Goal: Find specific fact: Find specific fact

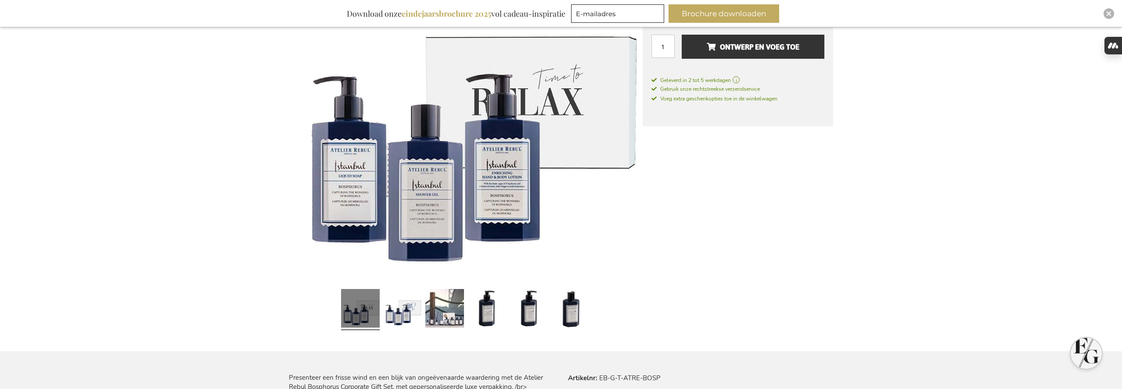
scroll to position [216, 0]
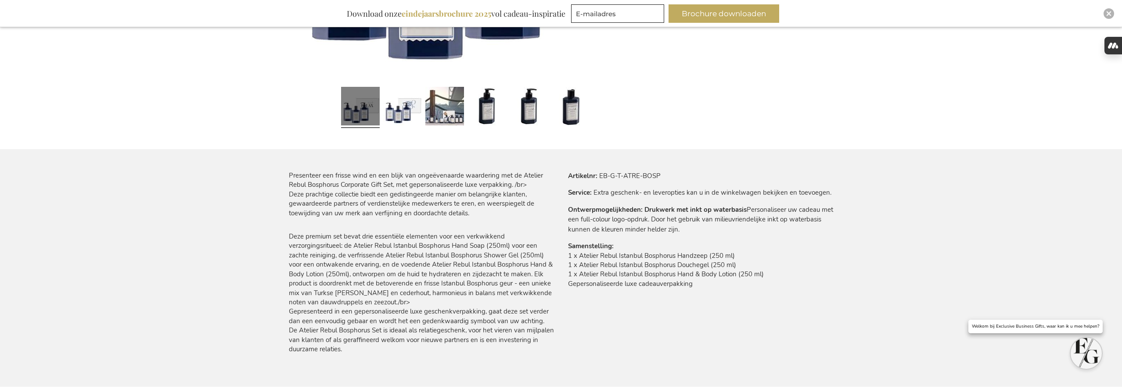
scroll to position [401, 0]
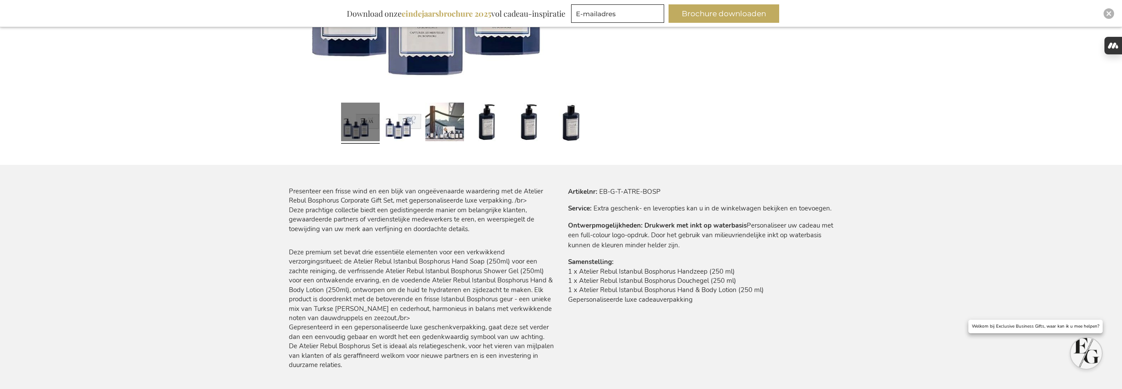
type input "frederic@salixconsult.be"
drag, startPoint x: 600, startPoint y: 193, endPoint x: 671, endPoint y: 194, distance: 70.7
click at [671, 194] on tr "Artikelnr EB-G-T-ATRE-BOSP" at bounding box center [700, 192] width 265 height 10
copy td "EB-G-T-ATRE-BOSP"
